Goal: Task Accomplishment & Management: Use online tool/utility

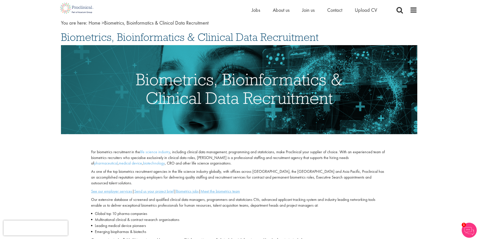
scroll to position [25, 0]
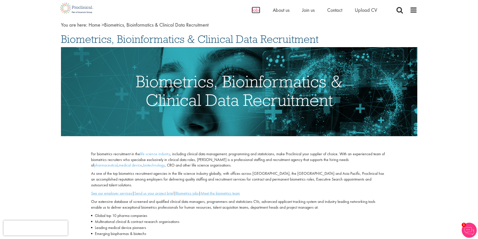
click at [258, 10] on span "Jobs" at bounding box center [256, 10] width 9 height 7
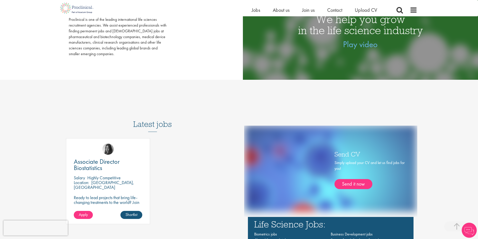
scroll to position [301, 0]
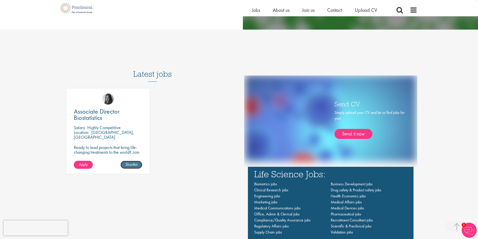
click at [132, 165] on link "Shortlist" at bounding box center [131, 165] width 22 height 8
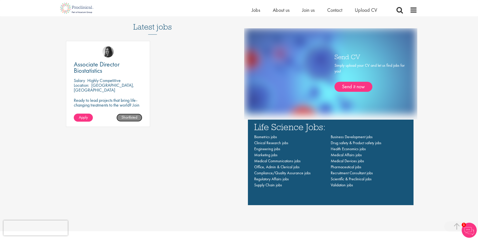
scroll to position [341, 0]
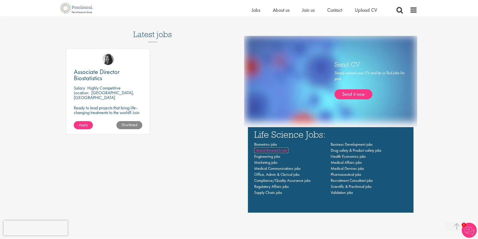
click at [269, 151] on span "Clinical Research jobs" at bounding box center [271, 150] width 34 height 5
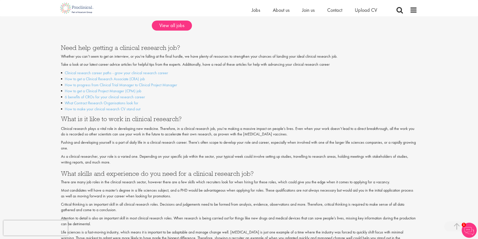
scroll to position [326, 0]
